Goal: Information Seeking & Learning: Learn about a topic

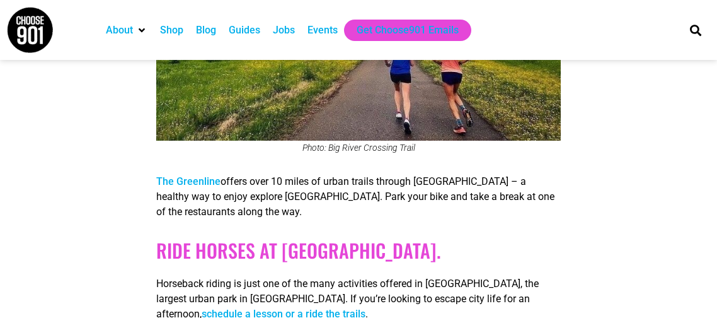
scroll to position [1391, 0]
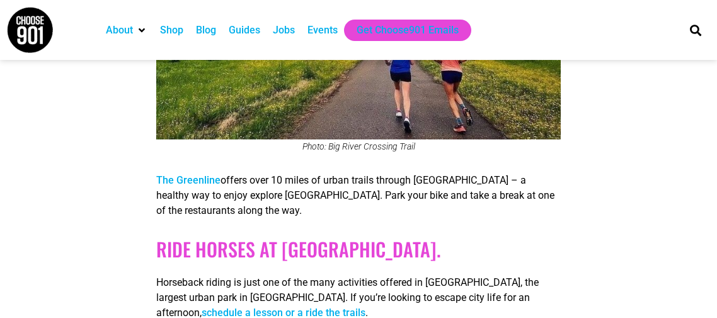
click at [202, 306] on link "schedule a lesson or a ride the trails" at bounding box center [284, 312] width 164 height 12
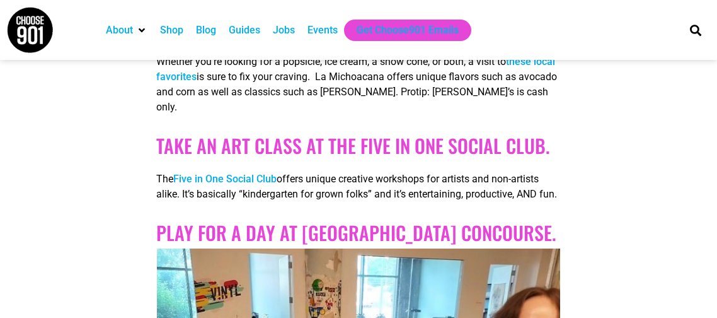
scroll to position [2323, 0]
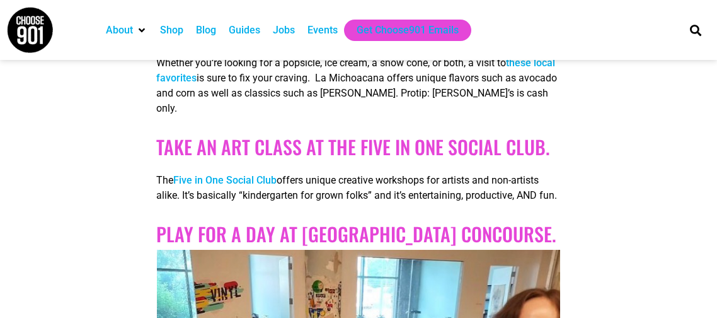
click at [262, 174] on link "Five in One Social Club" at bounding box center [224, 180] width 103 height 12
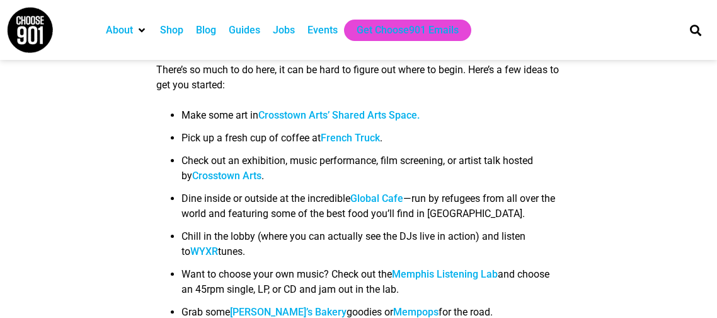
scroll to position [2863, 0]
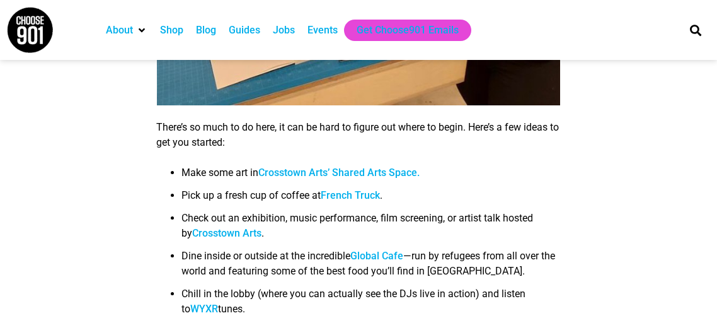
click at [219, 56] on div "About Contact Us Donate Shop Blog Guides Jobs Events Get Choose901 Emails" at bounding box center [385, 30] width 584 height 60
click at [23, 23] on img at bounding box center [29, 29] width 47 height 47
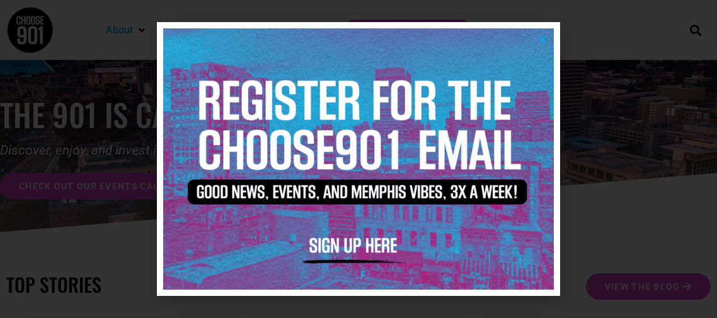
click at [538, 35] on icon "Close" at bounding box center [542, 39] width 9 height 9
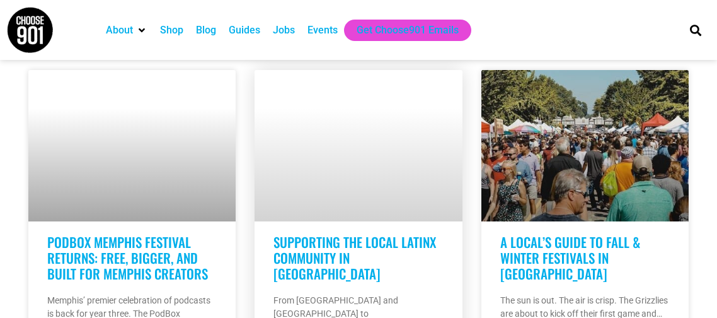
scroll to position [955, 0]
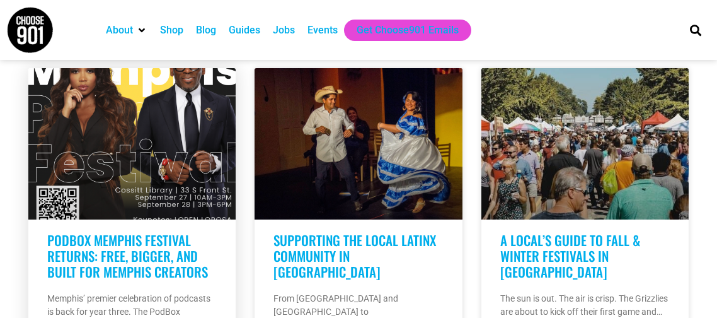
click at [189, 123] on link at bounding box center [131, 143] width 207 height 151
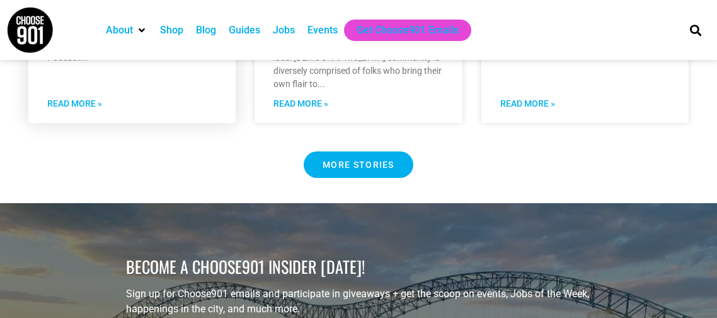
scroll to position [1264, 0]
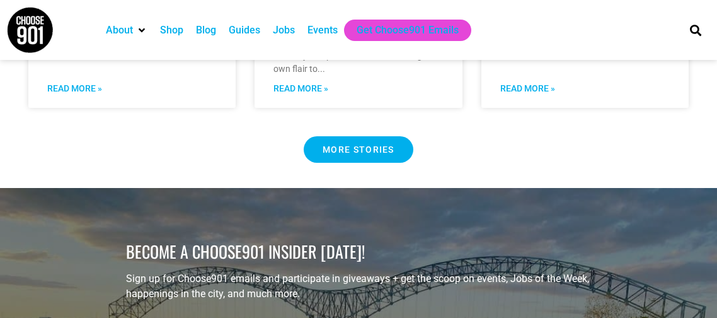
click at [326, 27] on div "Events" at bounding box center [323, 30] width 30 height 15
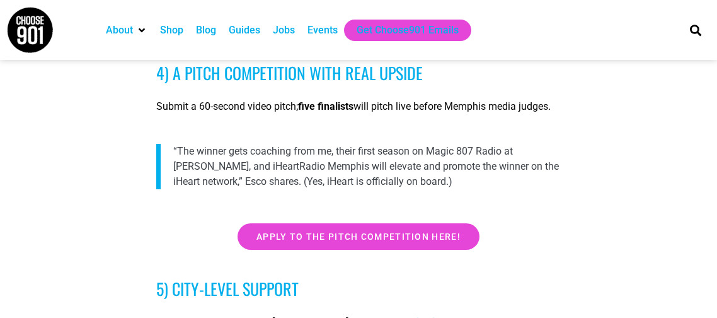
scroll to position [1539, 0]
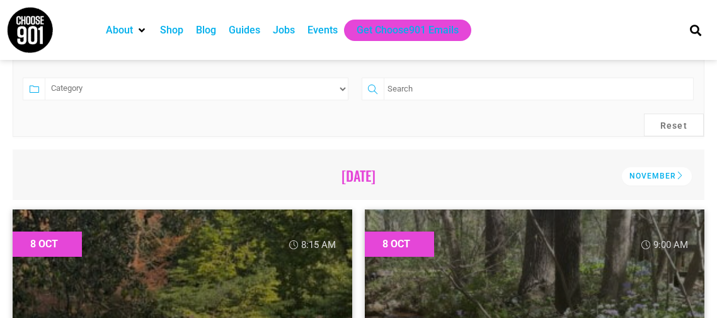
scroll to position [302, 0]
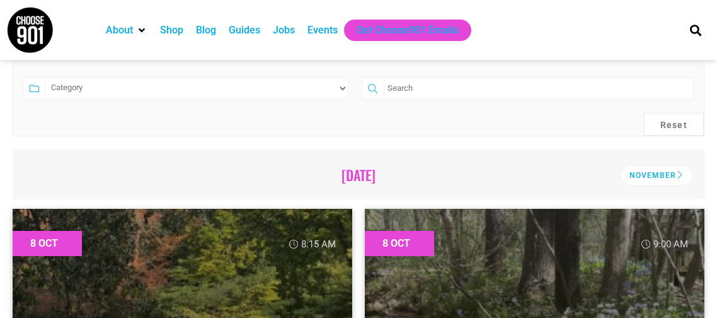
click at [229, 84] on select "Category Adults Only Career Comedy Education Family Family Friendly Festival Fi…" at bounding box center [197, 88] width 304 height 23
select select "72"
click at [45, 77] on select "Category Adults Only Career Comedy Education Family Family Friendly Festival Fi…" at bounding box center [197, 88] width 304 height 23
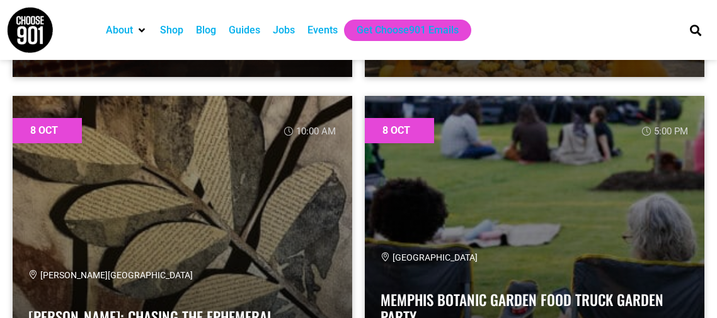
scroll to position [953, 0]
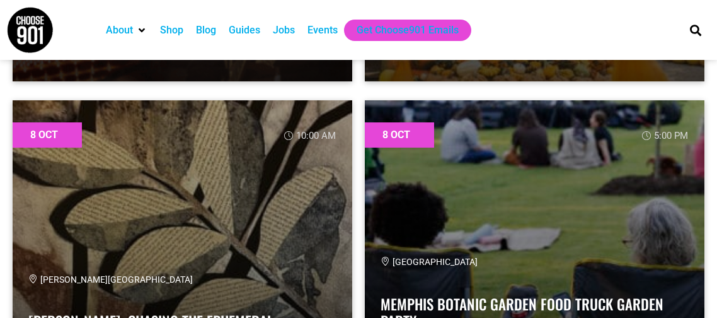
click at [242, 29] on div "Guides" at bounding box center [245, 30] width 32 height 15
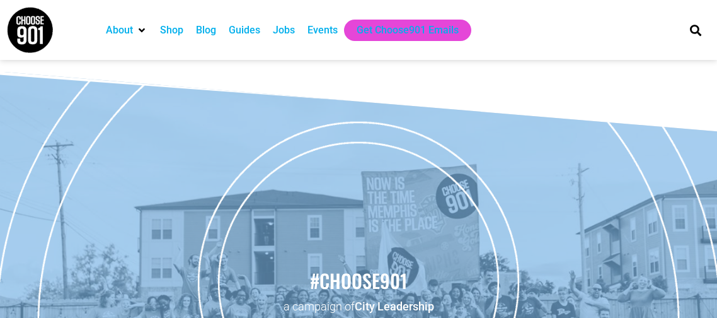
scroll to position [1538, 0]
